Goal: Transaction & Acquisition: Purchase product/service

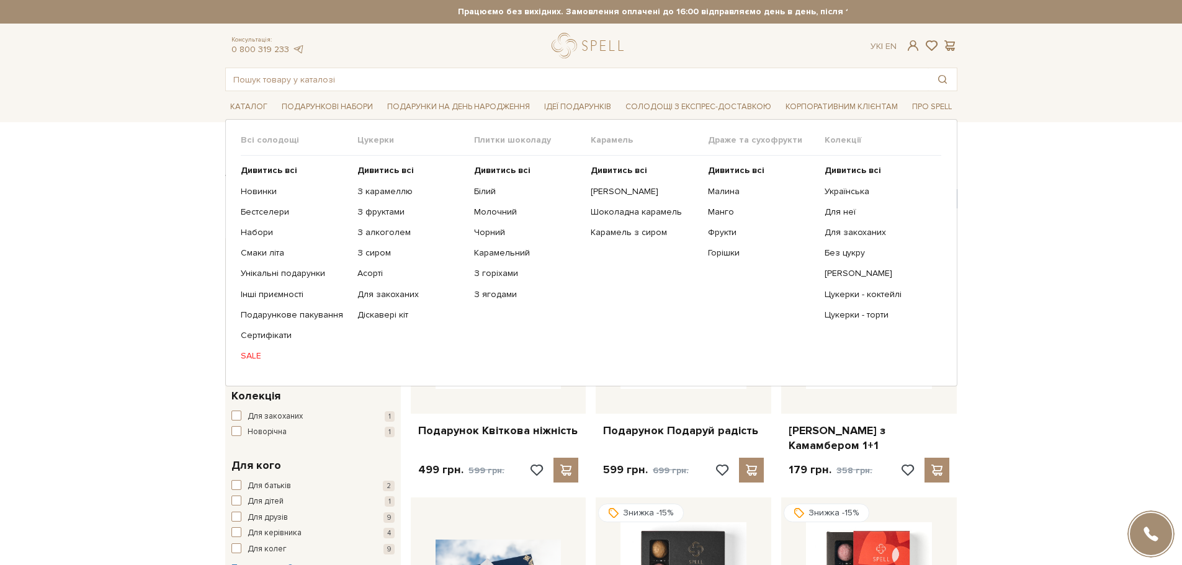
click at [256, 357] on link "SALE" at bounding box center [294, 356] width 107 height 11
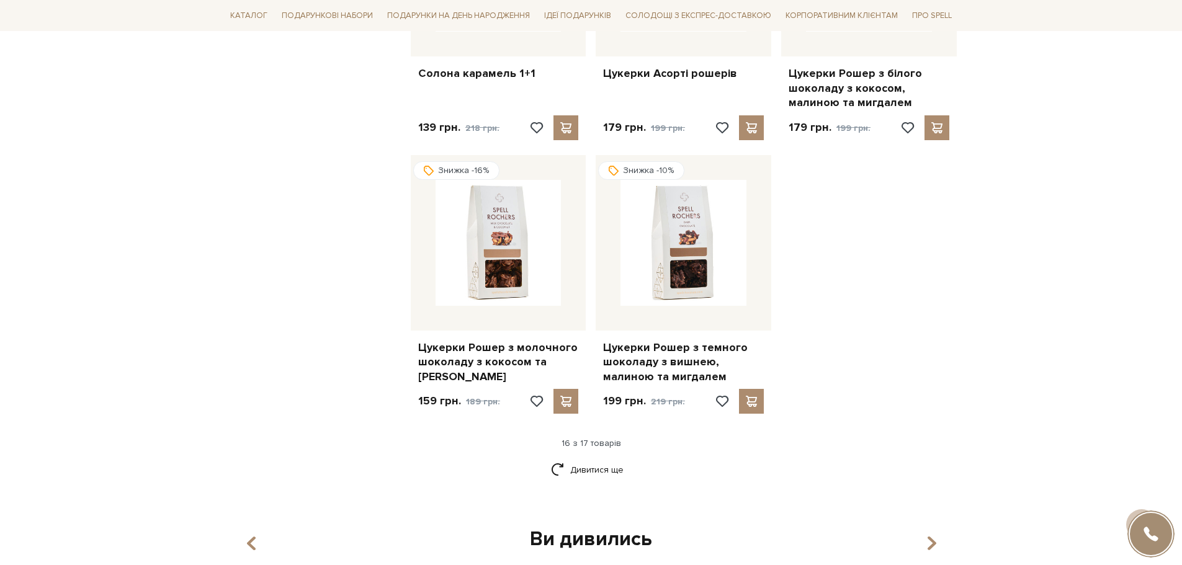
scroll to position [1427, 0]
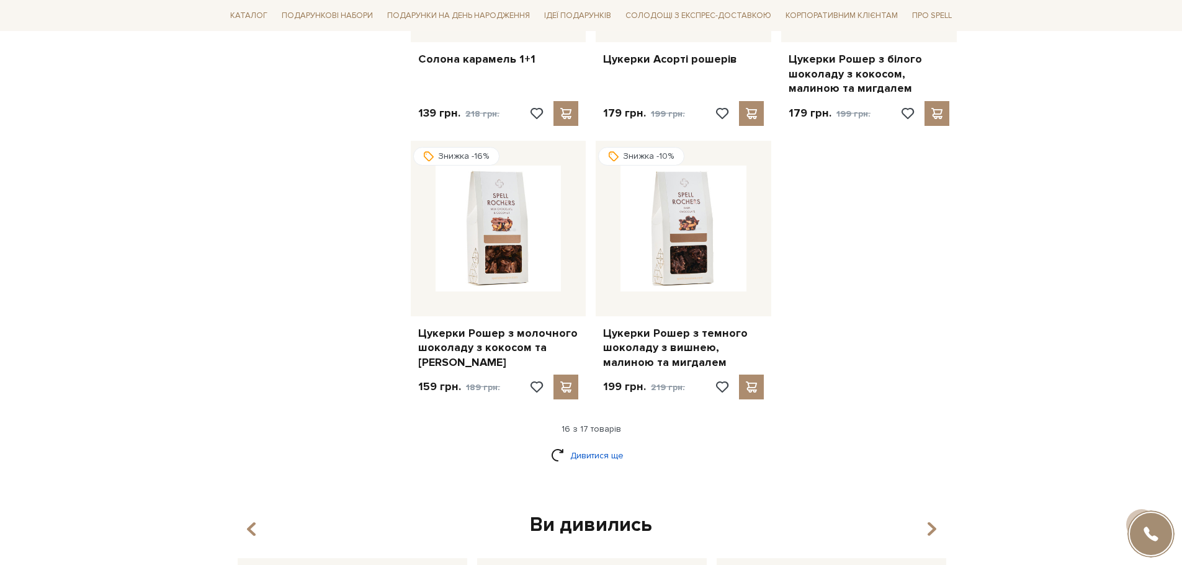
click at [606, 445] on link "Дивитися ще" at bounding box center [591, 456] width 81 height 22
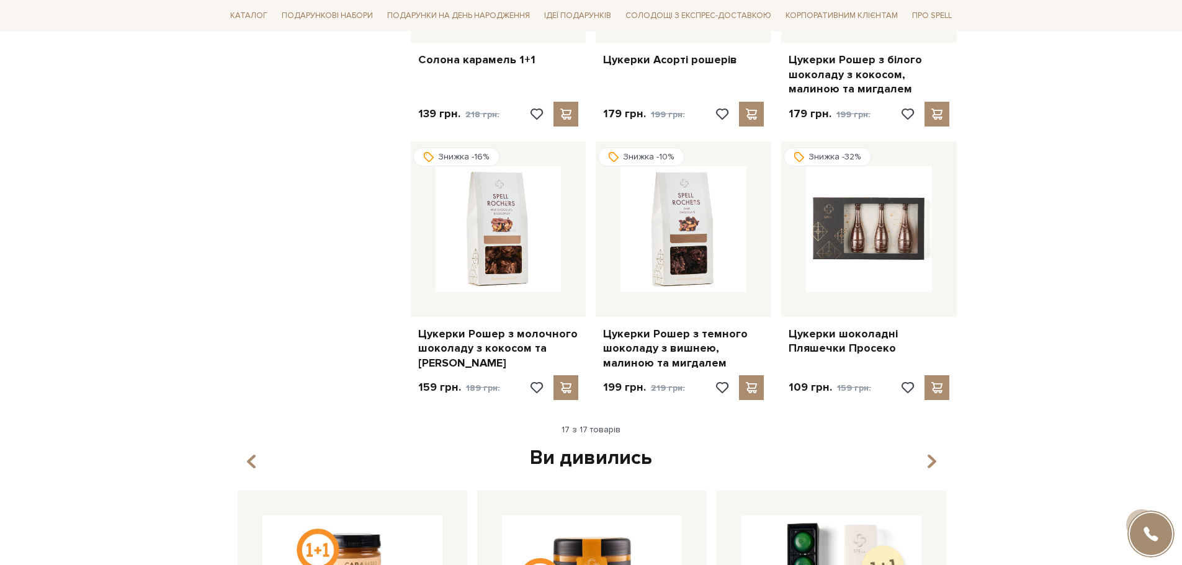
scroll to position [1055, 0]
